Goal: Find contact information

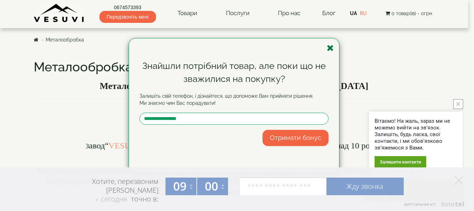
click at [328, 47] on icon "button" at bounding box center [330, 48] width 7 height 9
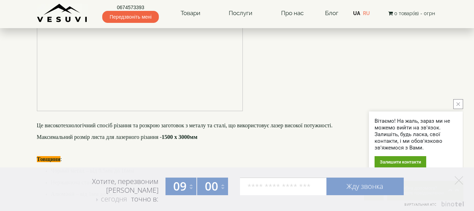
scroll to position [633, 0]
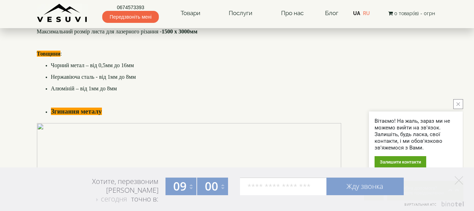
click at [458, 103] on icon "close button" at bounding box center [459, 104] width 4 height 4
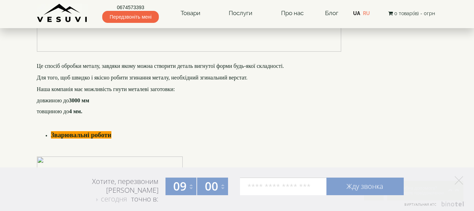
scroll to position [738, 0]
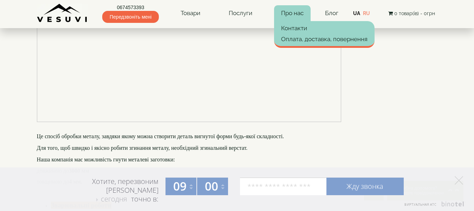
click at [296, 17] on link "Про нас" at bounding box center [292, 13] width 37 height 16
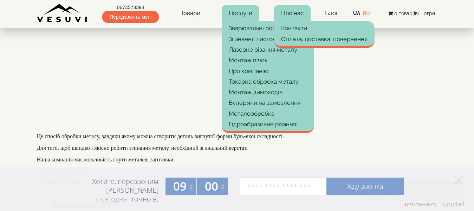
click at [245, 18] on link "Послуги" at bounding box center [241, 13] width 38 height 16
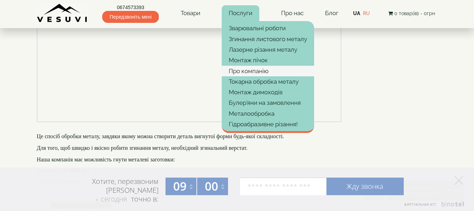
click at [247, 67] on link "Про компанію" at bounding box center [268, 71] width 92 height 11
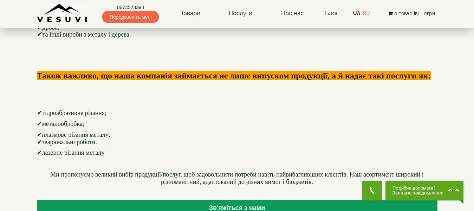
scroll to position [457, 0]
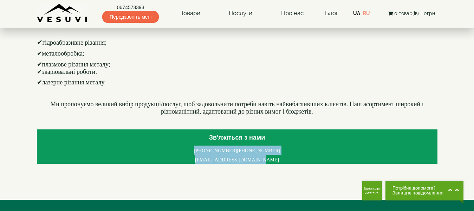
drag, startPoint x: 267, startPoint y: 160, endPoint x: 201, endPoint y: 151, distance: 65.9
copy div "(067) 457-33-93 (050) 913-79-35 info@vesuvi-pechi.com.ua"
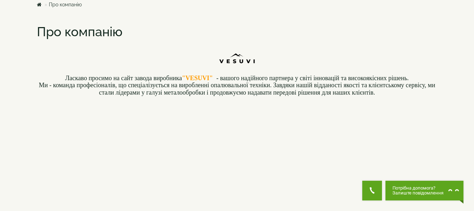
scroll to position [0, 0]
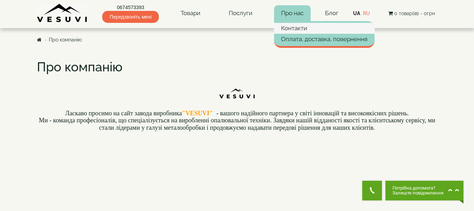
click at [299, 29] on link "Контакти" at bounding box center [324, 28] width 101 height 11
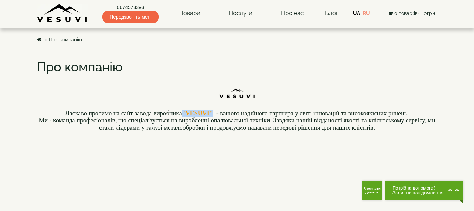
drag, startPoint x: 213, startPoint y: 112, endPoint x: 182, endPoint y: 110, distance: 30.6
click at [182, 110] on h4 "Ласкаво просимо на сайт завода виробника "VESUVI" - вашого надійного партнера у…" at bounding box center [237, 121] width 401 height 22
copy b ""VESUVI""
